Goal: Task Accomplishment & Management: Manage account settings

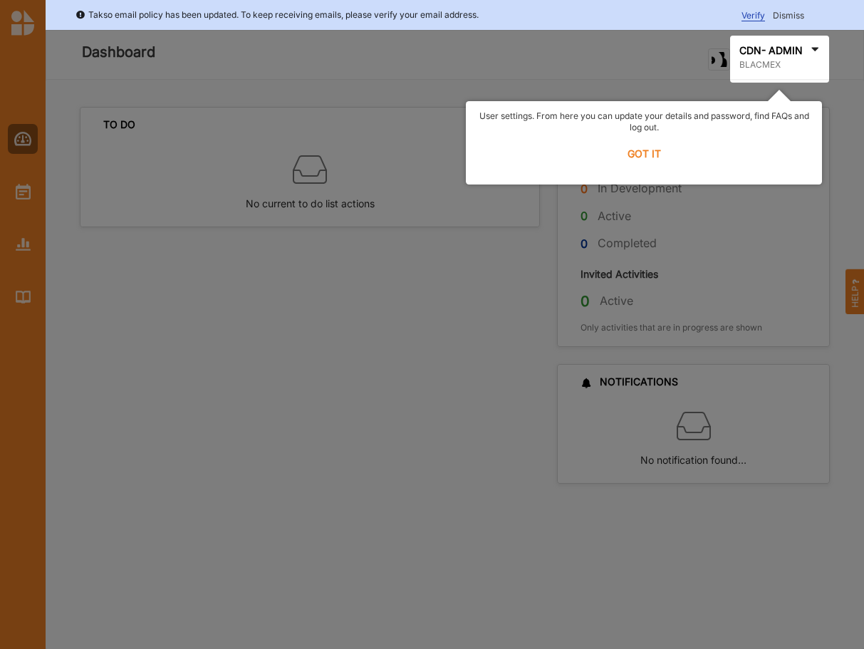
click at [653, 156] on label "GOT IT" at bounding box center [644, 153] width 338 height 31
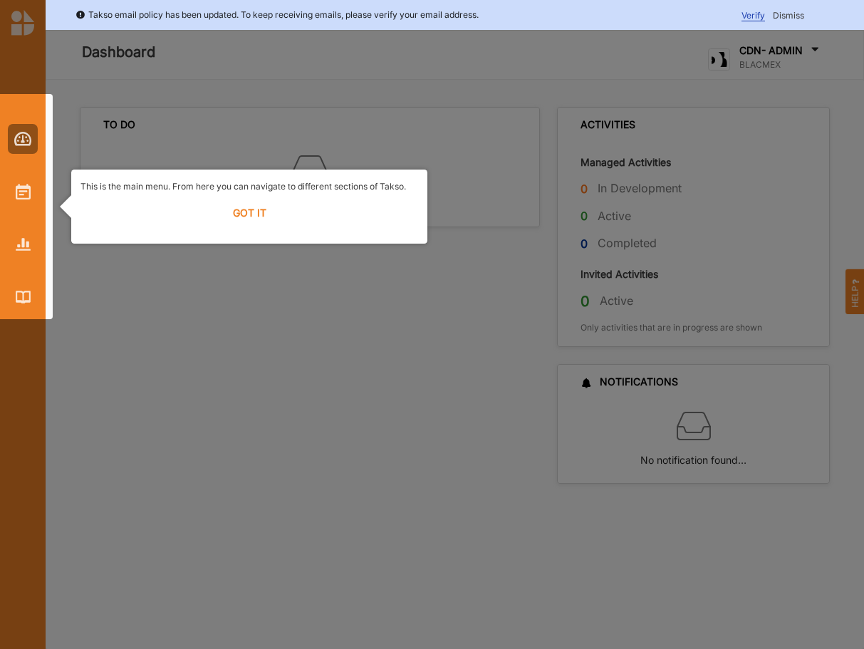
click at [242, 207] on label "GOT IT" at bounding box center [250, 212] width 338 height 31
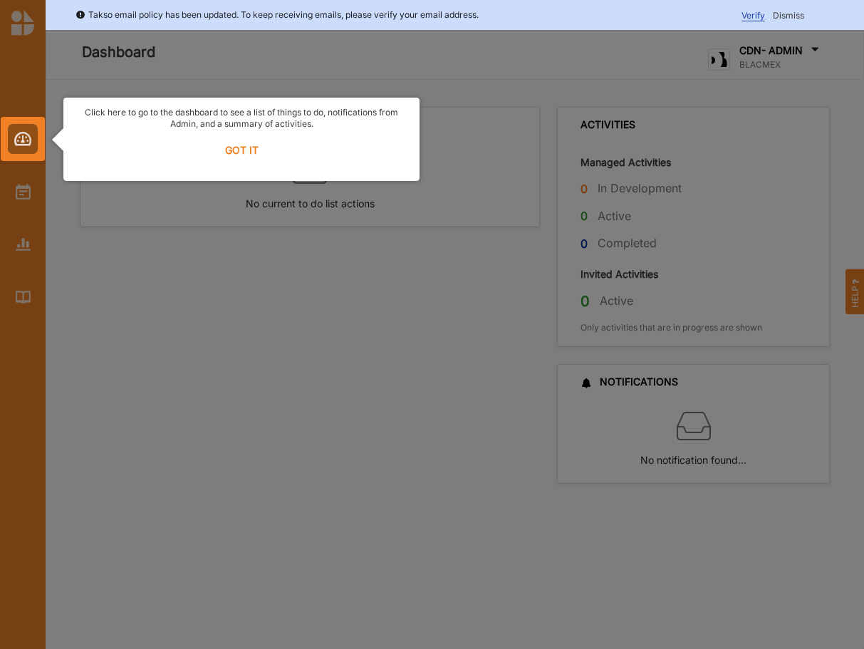
click at [243, 161] on label "GOT IT" at bounding box center [242, 150] width 338 height 31
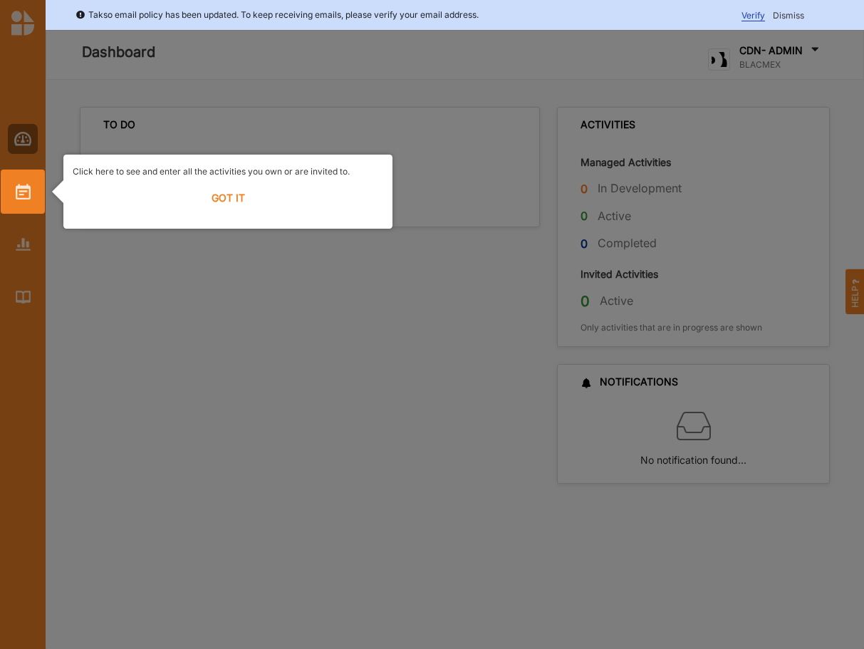
click at [219, 199] on label "GOT IT" at bounding box center [228, 197] width 311 height 31
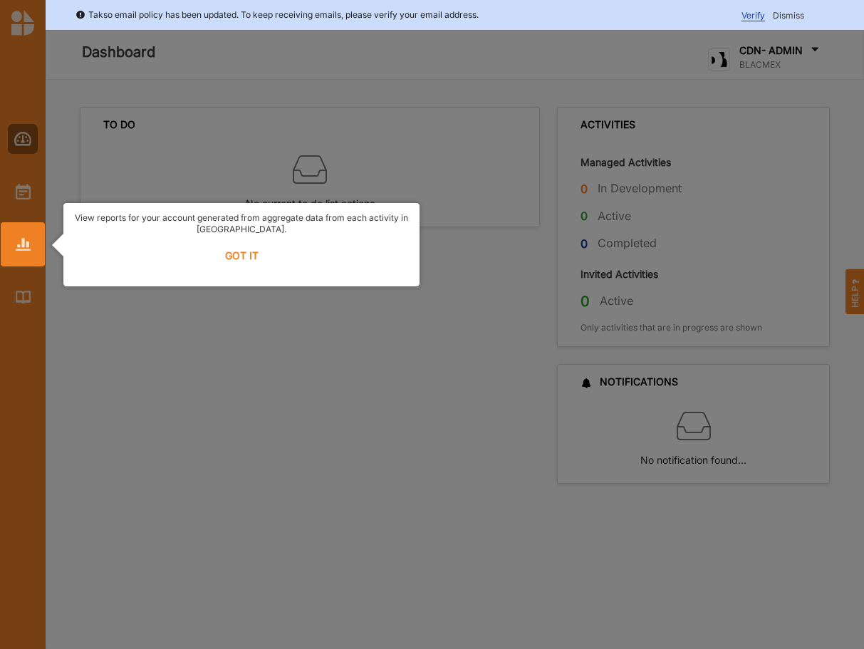
click at [232, 251] on label "GOT IT" at bounding box center [242, 255] width 338 height 31
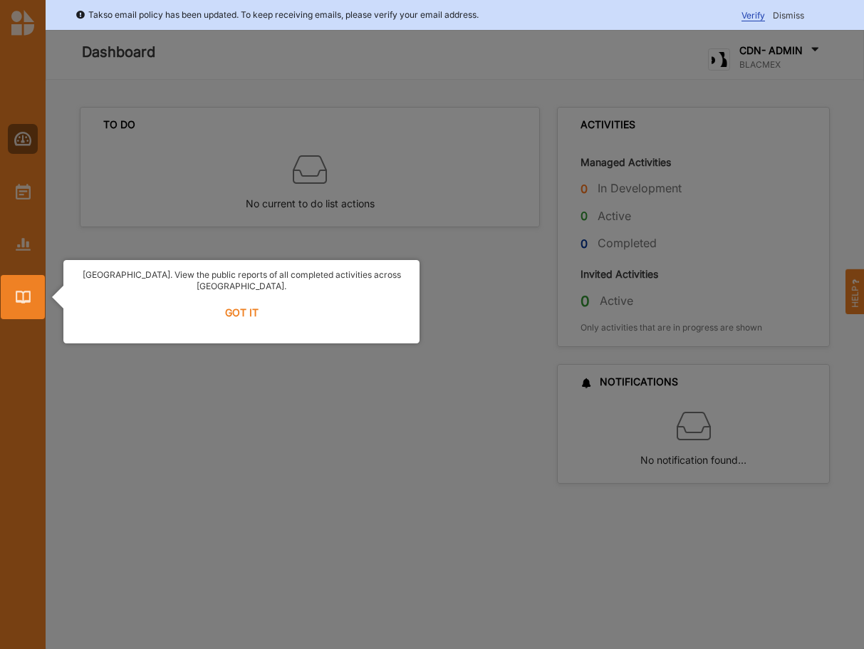
click at [239, 306] on label "GOT IT" at bounding box center [242, 312] width 338 height 31
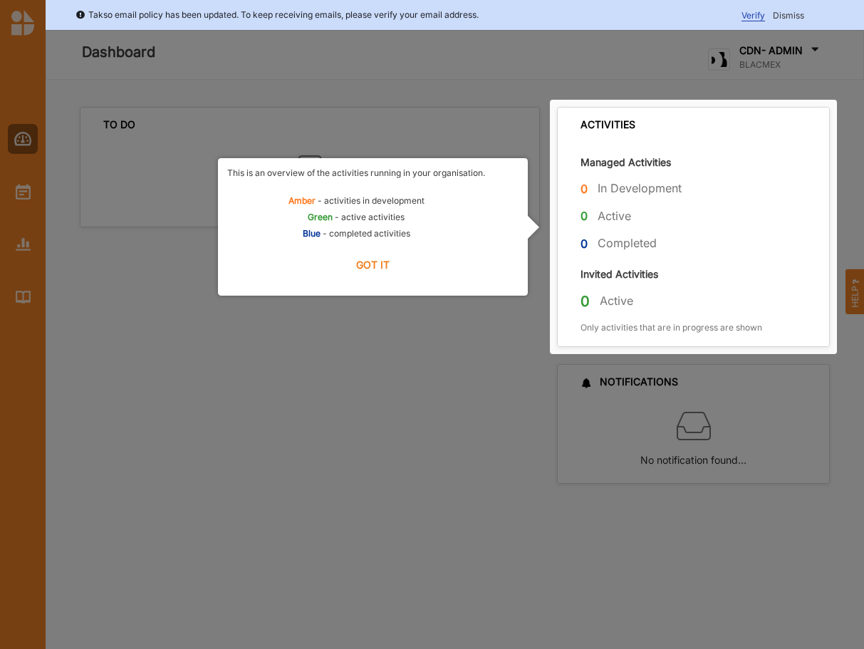
click at [362, 264] on label "GOT IT" at bounding box center [372, 264] width 291 height 31
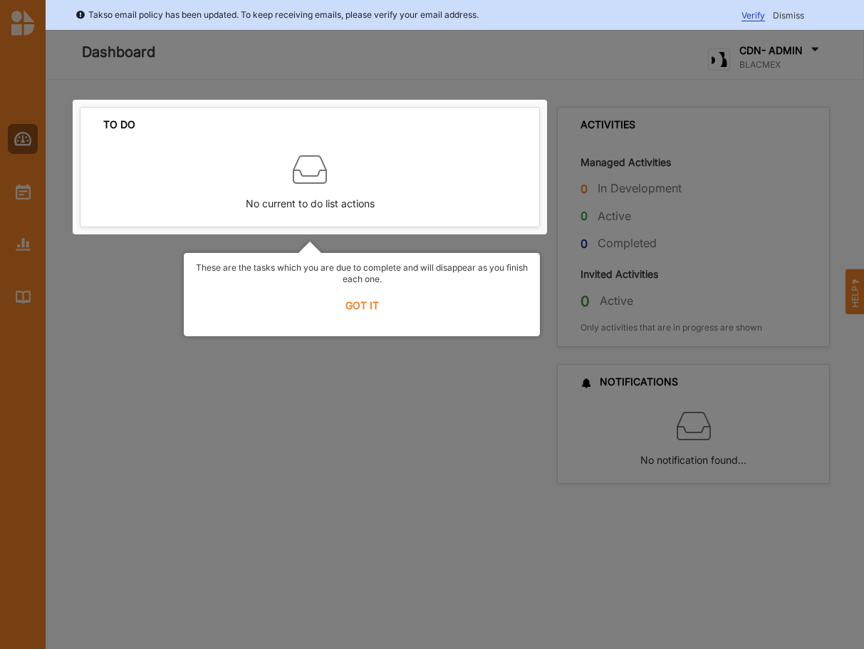
click at [368, 304] on label "GOT IT" at bounding box center [362, 305] width 338 height 31
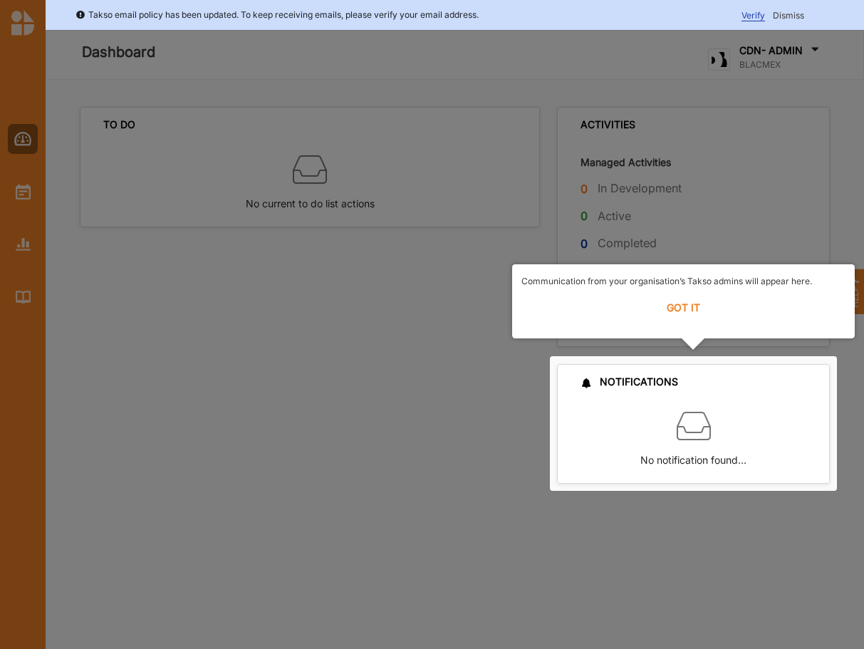
click at [697, 306] on label "GOT IT" at bounding box center [684, 307] width 324 height 31
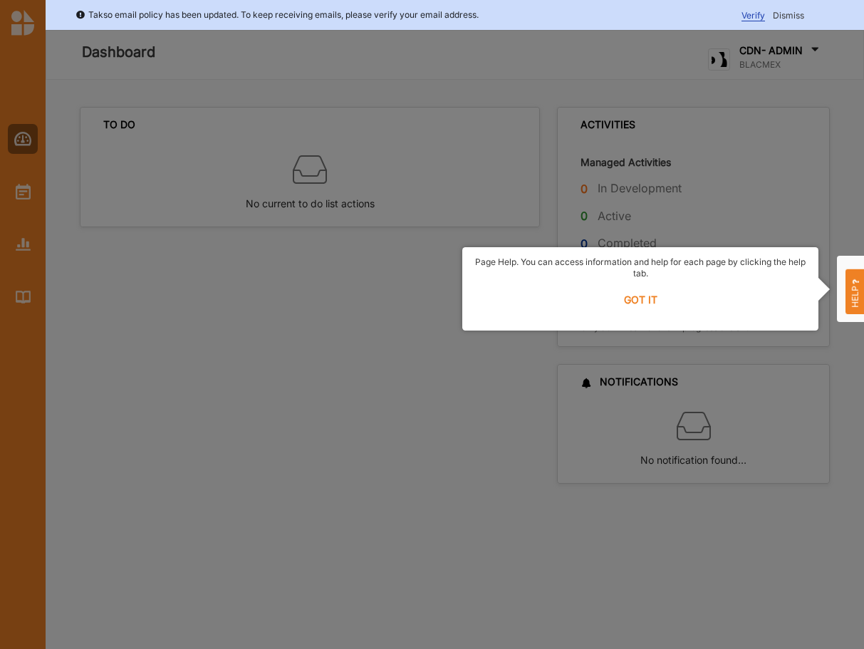
click at [640, 294] on label "GOT IT" at bounding box center [641, 299] width 338 height 31
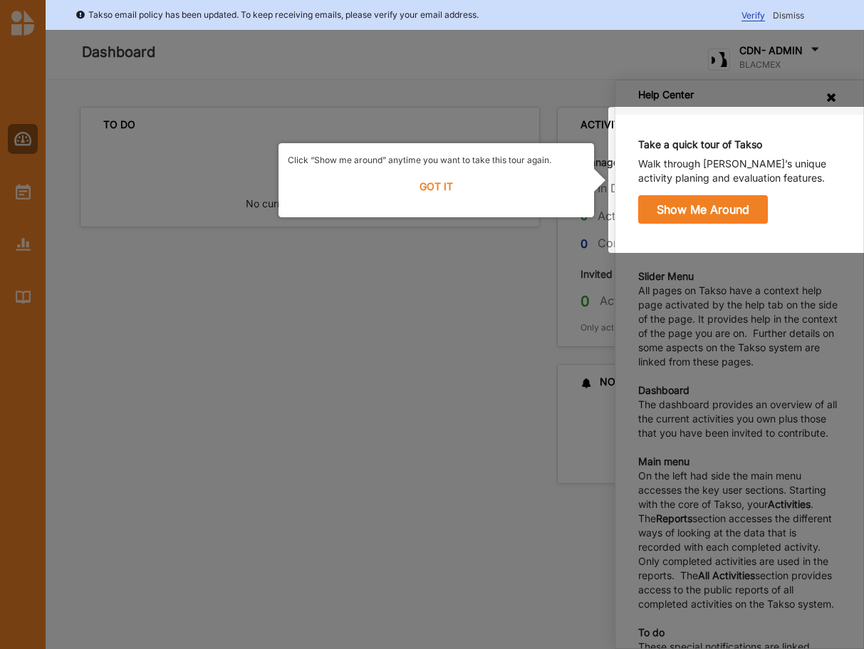
click at [432, 182] on label "GOT IT" at bounding box center [436, 186] width 297 height 31
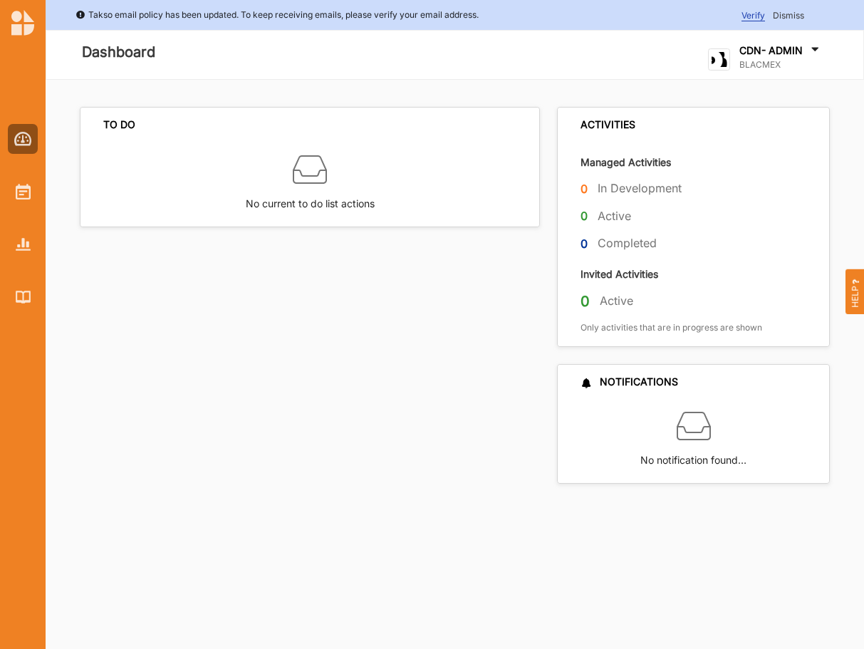
click at [808, 46] on div "CDN- ADMIN" at bounding box center [781, 51] width 83 height 16
click at [742, 209] on div "Log Out" at bounding box center [764, 206] width 88 height 13
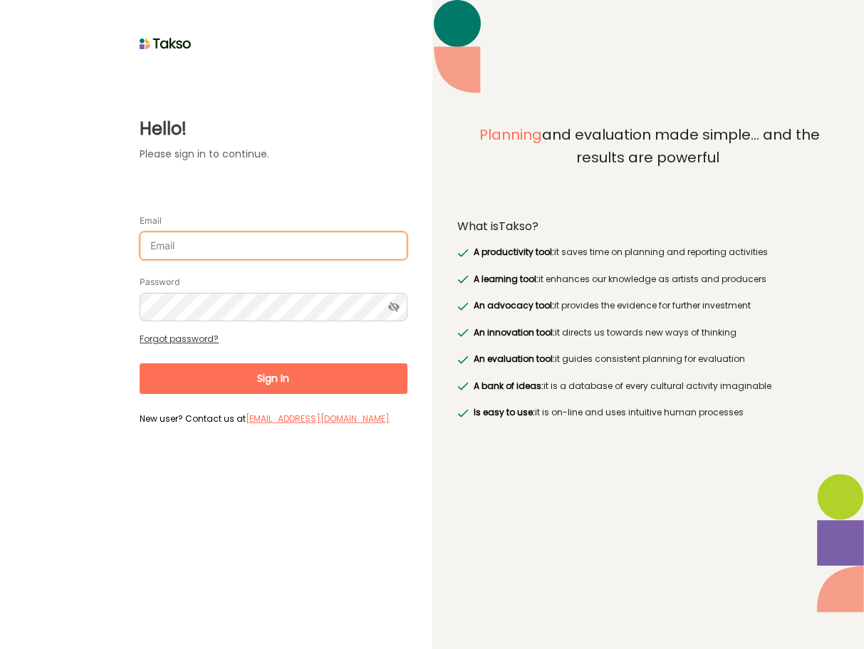
type input "[PERSON_NAME][EMAIL_ADDRESS][DOMAIN_NAME]"
